Goal: Information Seeking & Learning: Learn about a topic

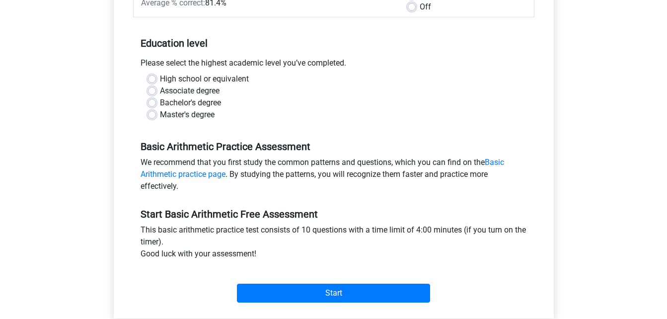
scroll to position [183, 0]
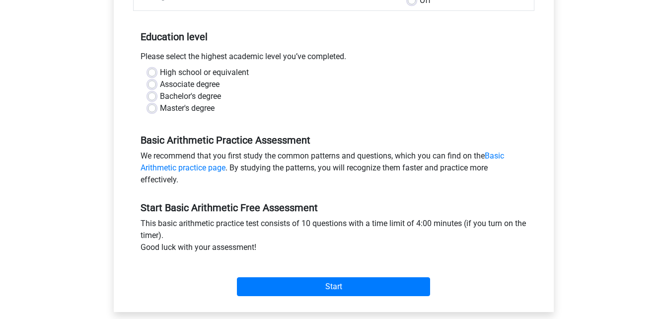
click at [153, 79] on div "Associate degree" at bounding box center [333, 84] width 371 height 12
click at [160, 83] on label "Associate degree" at bounding box center [190, 84] width 60 height 12
click at [152, 83] on input "Associate degree" at bounding box center [152, 83] width 8 height 10
radio input "true"
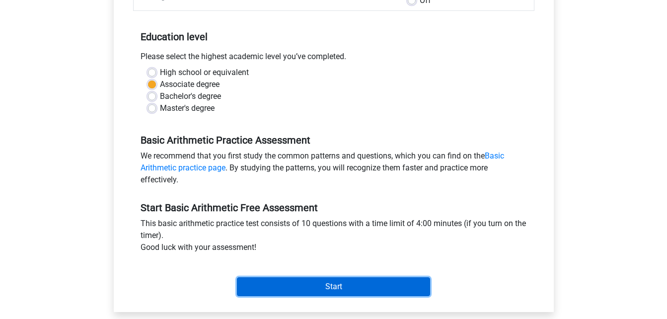
click at [327, 292] on input "Start" at bounding box center [333, 286] width 193 height 19
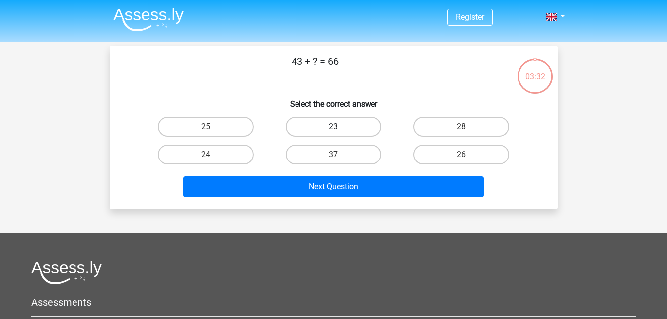
click at [348, 130] on label "23" at bounding box center [334, 127] width 96 height 20
click at [340, 130] on input "23" at bounding box center [336, 130] width 6 height 6
radio input "true"
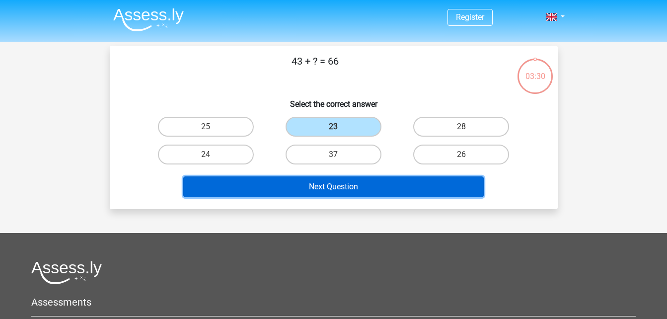
drag, startPoint x: 371, startPoint y: 195, endPoint x: 326, endPoint y: 186, distance: 46.6
click at [326, 186] on button "Next Question" at bounding box center [333, 186] width 300 height 21
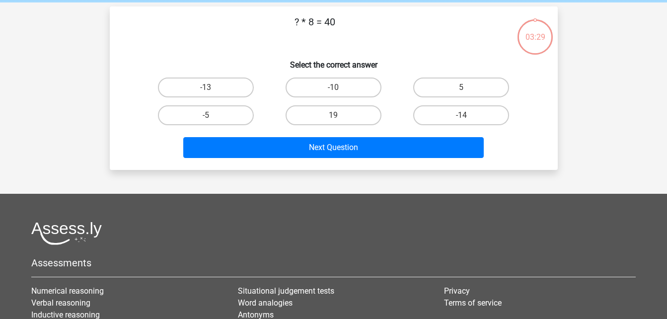
scroll to position [46, 0]
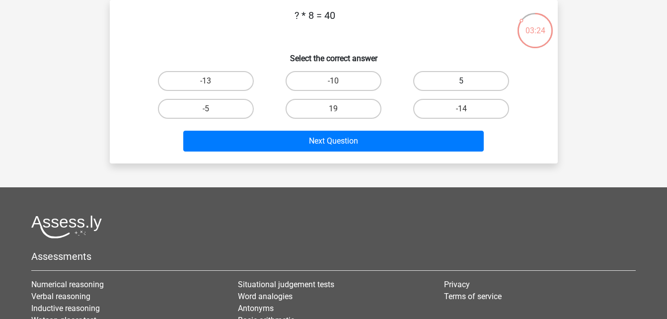
drag, startPoint x: 462, startPoint y: 79, endPoint x: 435, endPoint y: 78, distance: 27.8
click at [435, 78] on label "5" at bounding box center [461, 81] width 96 height 20
click at [461, 81] on input "5" at bounding box center [464, 84] width 6 height 6
radio input "true"
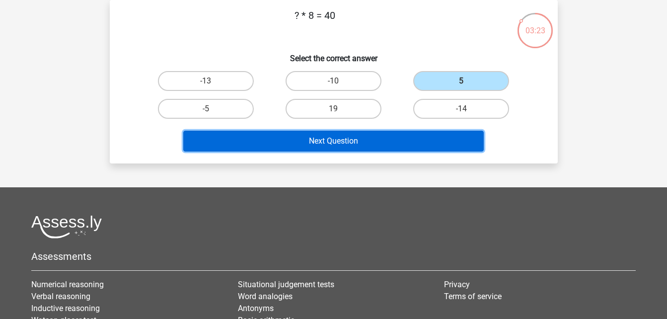
click at [401, 144] on button "Next Question" at bounding box center [333, 141] width 300 height 21
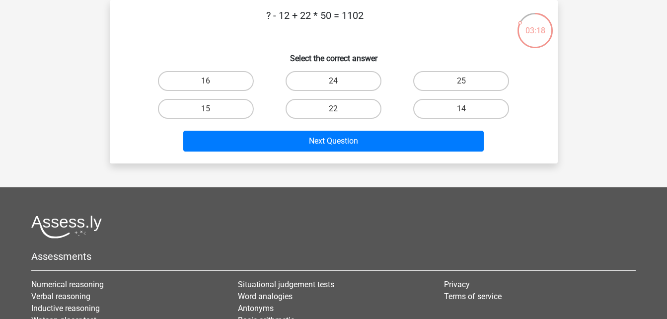
drag, startPoint x: 673, startPoint y: 63, endPoint x: 468, endPoint y: 206, distance: 250.0
click at [468, 206] on footer "Assessments Numerical reasoning Verbal reasoning Inductive reasoning Watson gla…" at bounding box center [333, 318] width 667 height 262
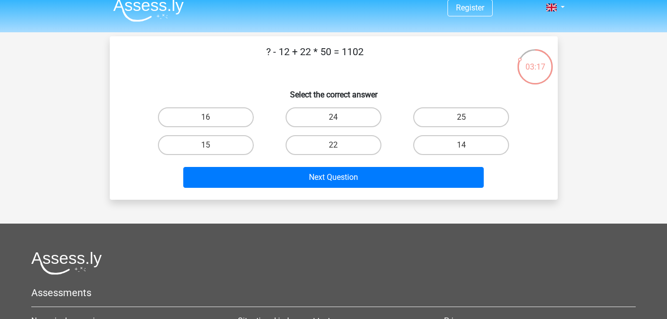
scroll to position [0, 0]
